Goal: Task Accomplishment & Management: Use online tool/utility

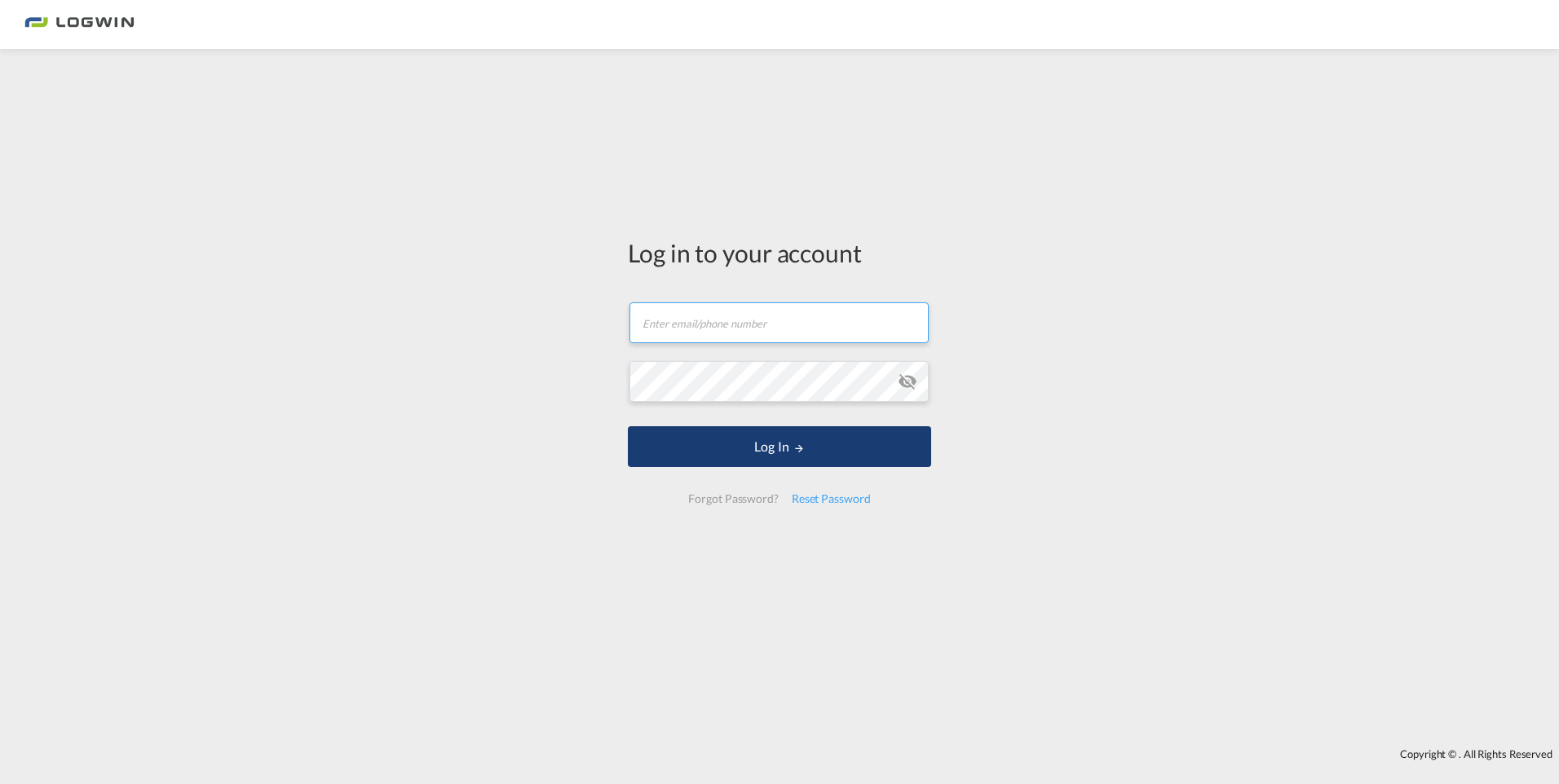
type input "[PERSON_NAME][EMAIL_ADDRESS][DOMAIN_NAME]"
click at [765, 464] on button "Log In" at bounding box center [779, 447] width 303 height 41
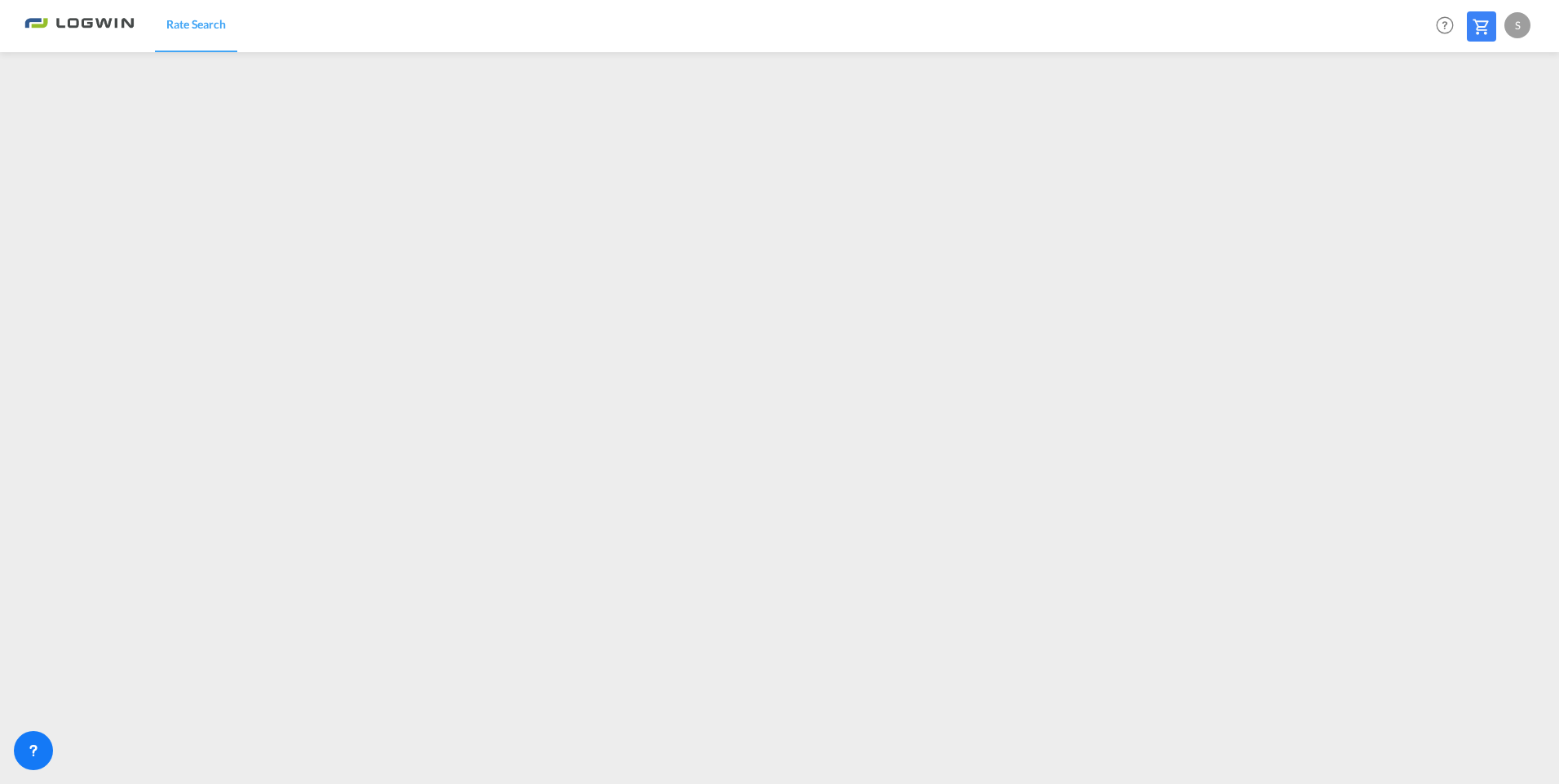
click at [1515, 27] on div "S" at bounding box center [1517, 25] width 26 height 26
click at [1492, 126] on button "Logout" at bounding box center [1498, 125] width 106 height 32
